Goal: Information Seeking & Learning: Learn about a topic

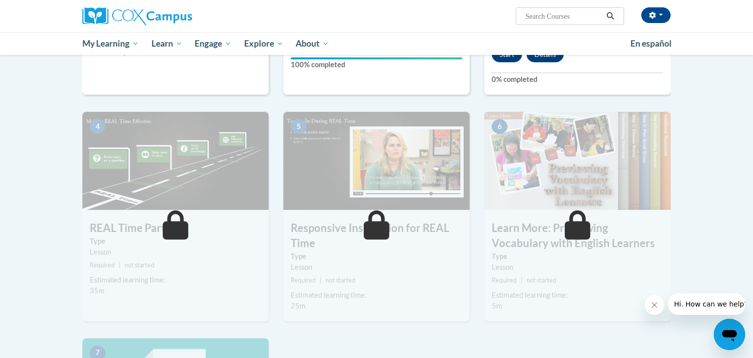
click at [655, 194] on img at bounding box center [578, 161] width 186 height 98
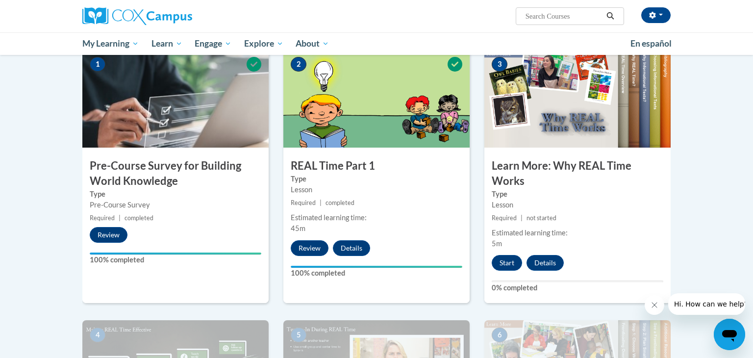
scroll to position [215, 0]
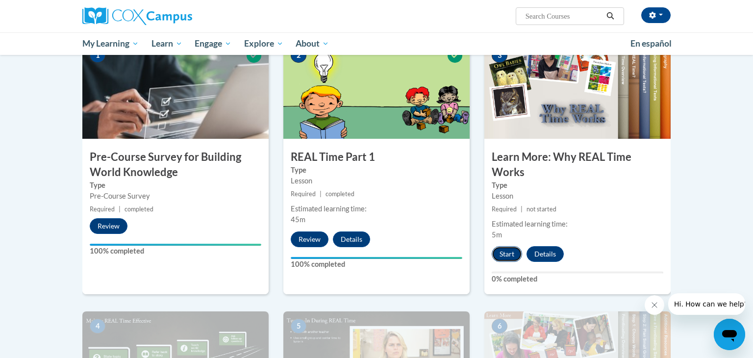
click at [498, 255] on button "Start" at bounding box center [507, 254] width 30 height 16
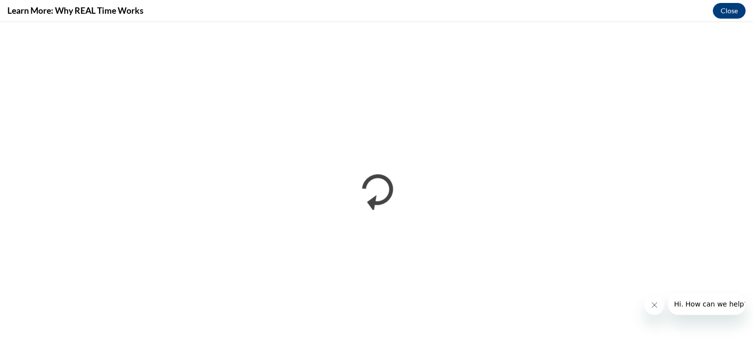
scroll to position [0, 0]
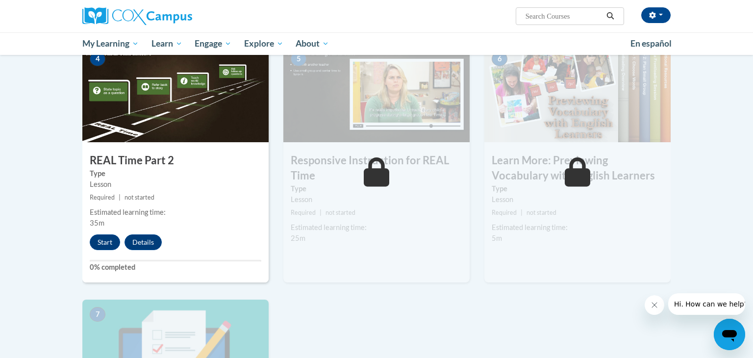
scroll to position [484, 0]
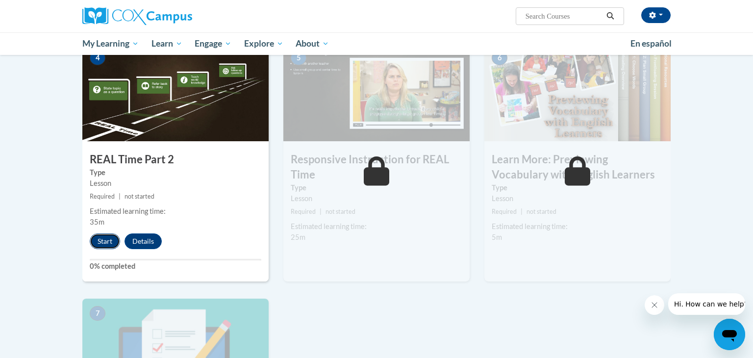
click at [100, 246] on button "Start" at bounding box center [105, 241] width 30 height 16
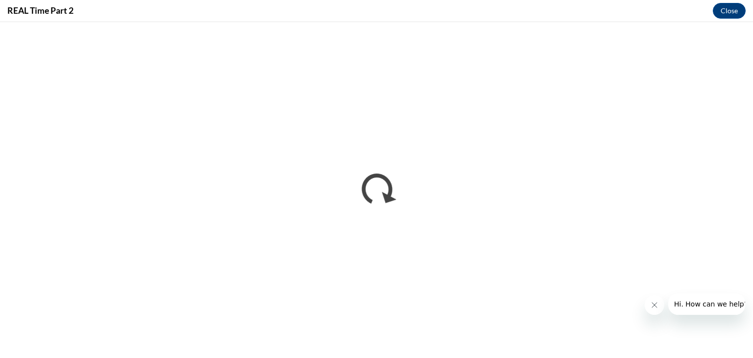
scroll to position [0, 0]
